Goal: Information Seeking & Learning: Learn about a topic

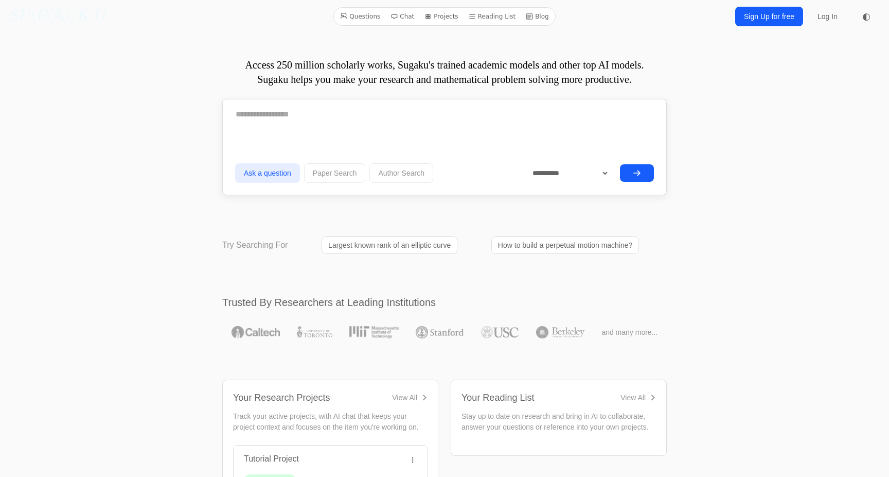
click at [547, 21] on link "Blog" at bounding box center [537, 16] width 31 height 13
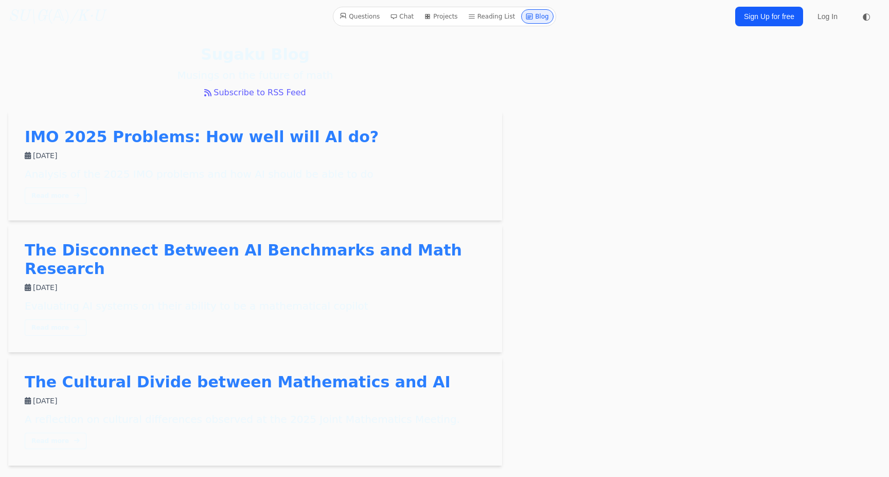
scroll to position [24, 0]
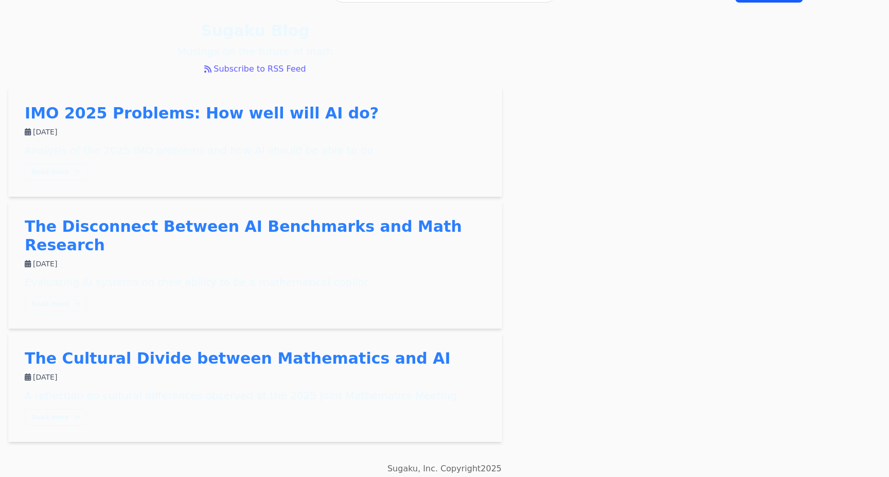
click at [255, 349] on link "The Cultural Divide between Mathematics and AI" at bounding box center [238, 358] width 426 height 18
click at [271, 234] on link "The Disconnect Between AI Benchmarks and Math Research" at bounding box center [243, 235] width 437 height 37
click at [247, 113] on link "IMO 2025 Problems: How well will AI do?" at bounding box center [202, 113] width 354 height 18
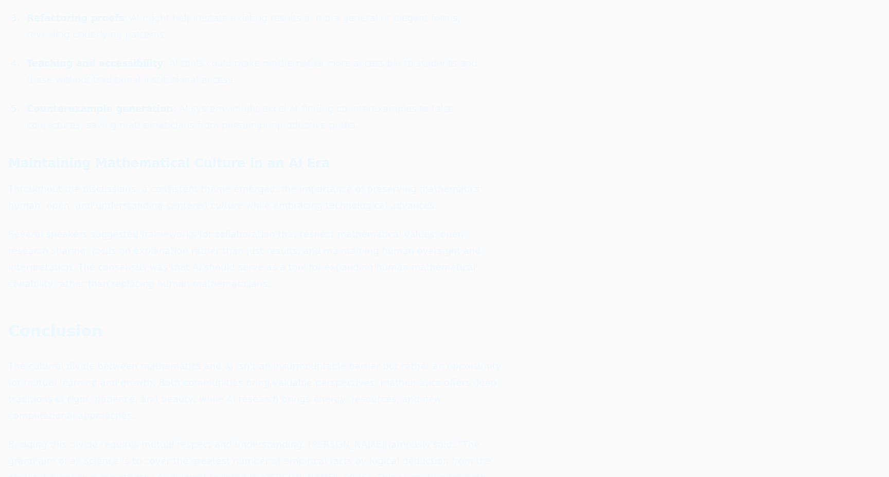
scroll to position [4856, 0]
click at [61, 117] on link "x²+y²=n" at bounding box center [65, 122] width 40 height 11
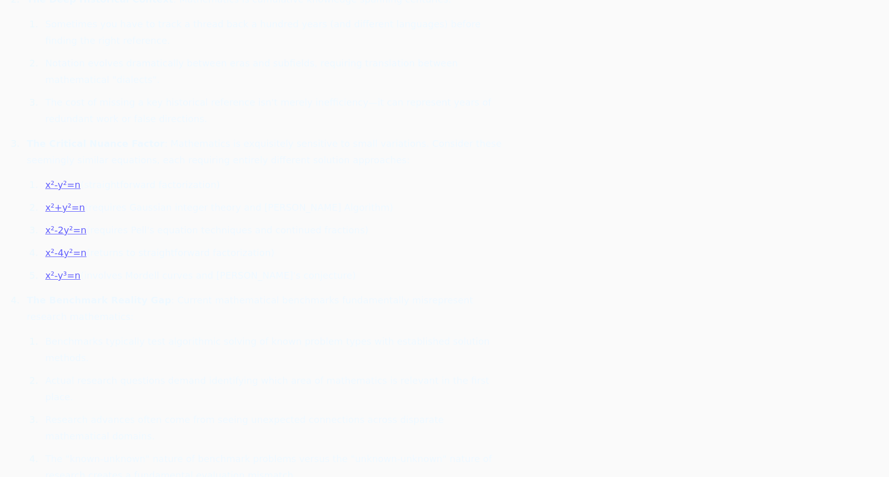
click at [64, 224] on link "x²-2y²=n" at bounding box center [65, 229] width 41 height 11
click at [75, 247] on link "x²-4y²=n" at bounding box center [65, 252] width 41 height 11
click at [64, 270] on link "x²-y³=n" at bounding box center [62, 275] width 35 height 11
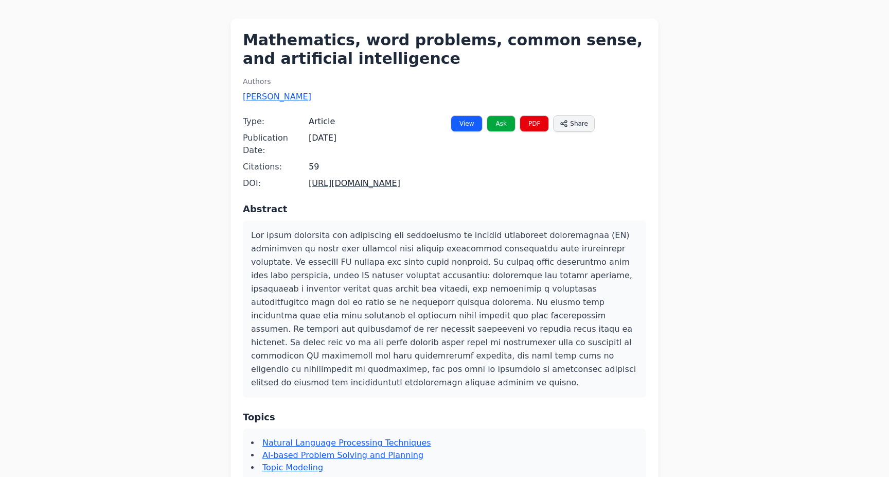
scroll to position [38, 0]
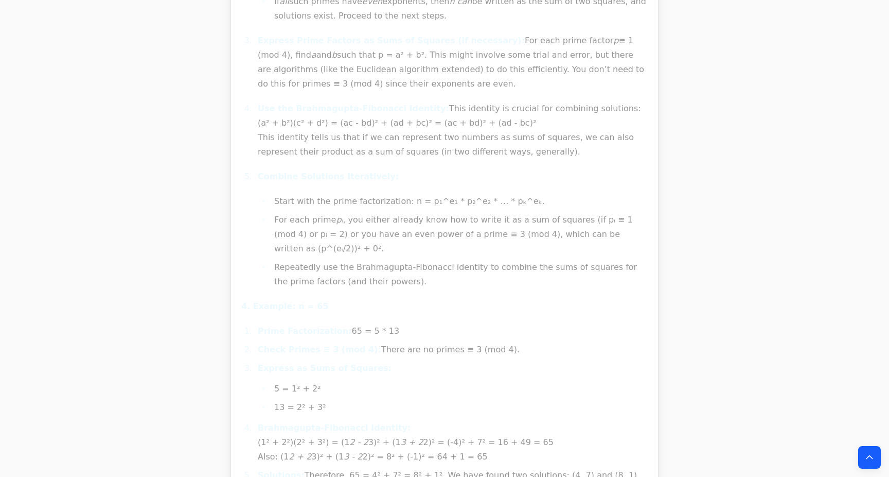
scroll to position [11429, 0]
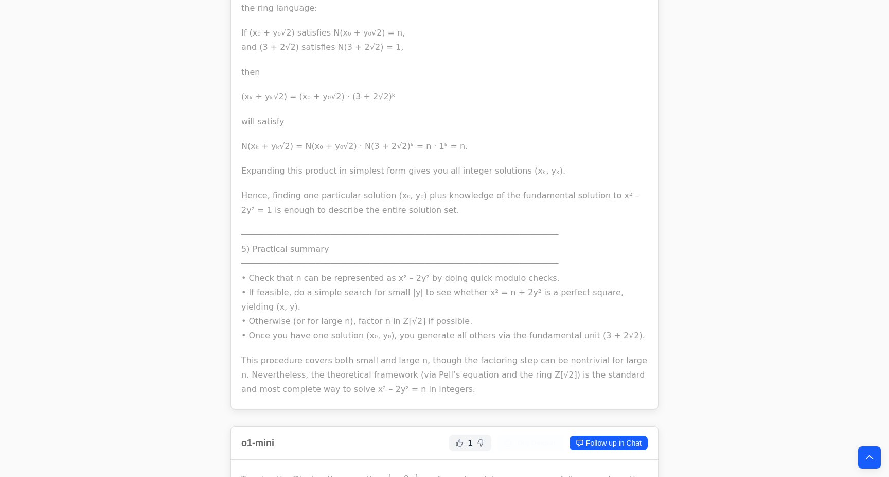
scroll to position [3930, 0]
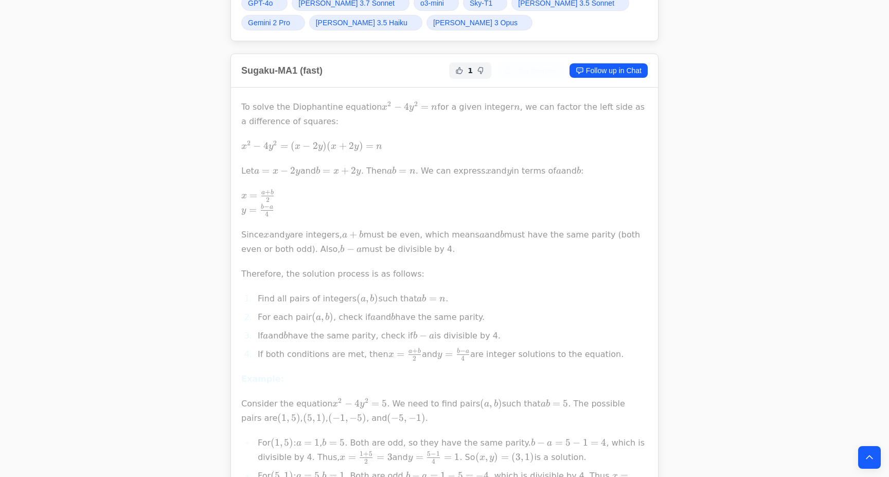
scroll to position [290, 0]
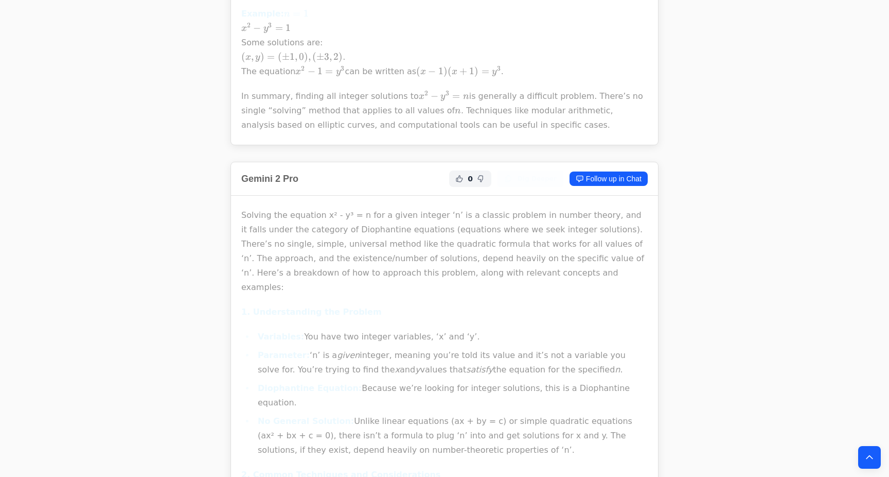
scroll to position [2716, 0]
